Goal: Register for event/course

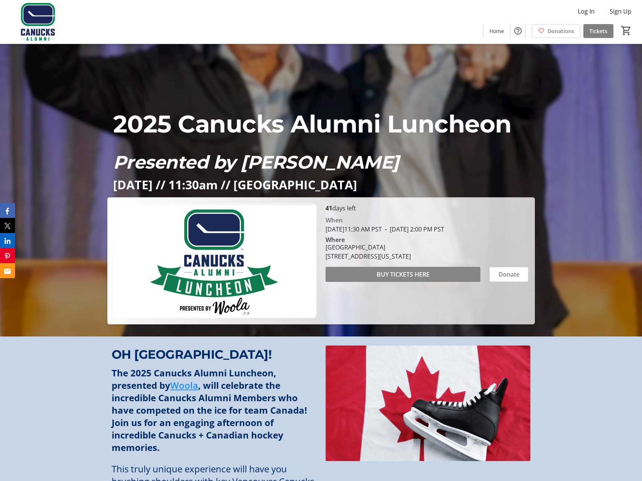
scroll to position [147, 0]
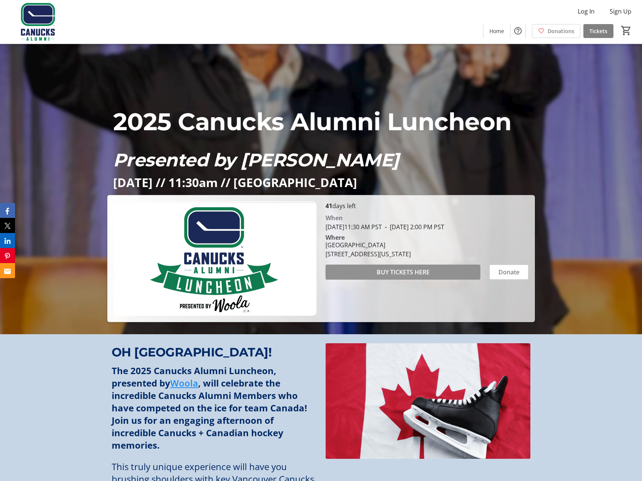
click at [398, 272] on span "BUY TICKETS HERE" at bounding box center [403, 271] width 53 height 9
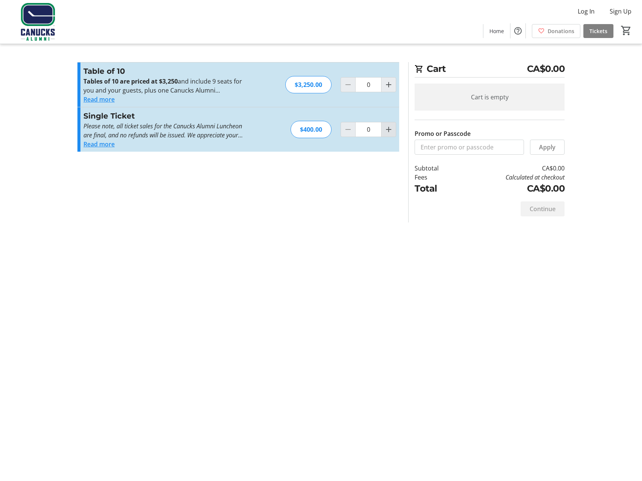
click at [390, 129] on mat-icon "Increment by one" at bounding box center [388, 129] width 9 height 9
type input "1"
